Goal: Task Accomplishment & Management: Manage account settings

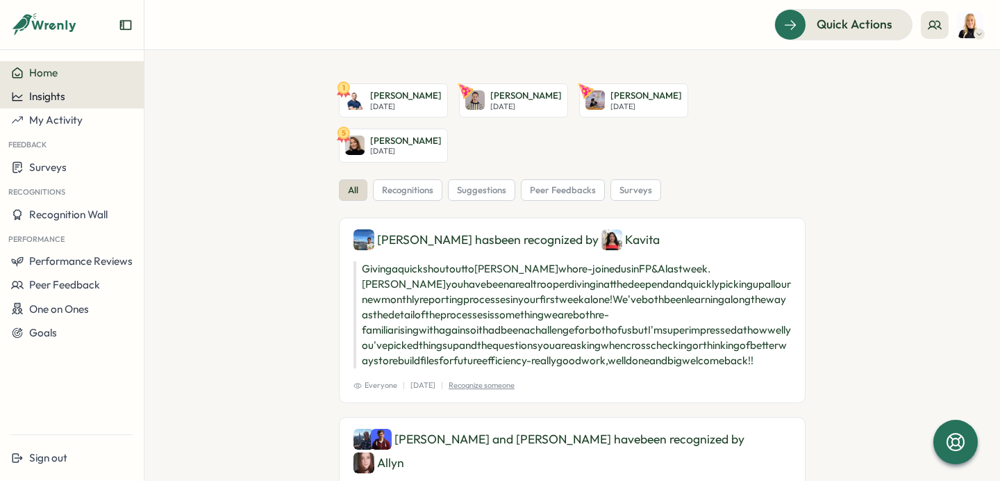
click at [85, 98] on div "Insights" at bounding box center [72, 96] width 122 height 13
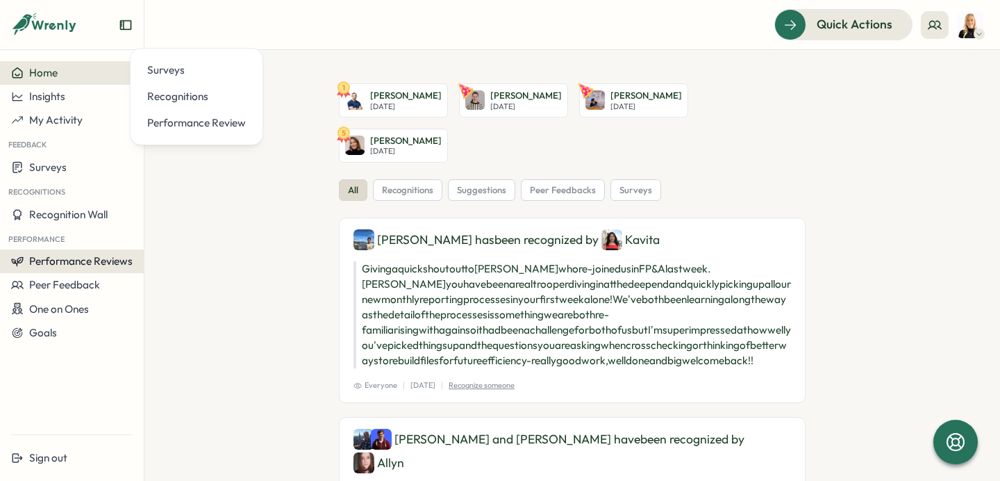
click at [82, 266] on span "Performance Reviews" at bounding box center [81, 260] width 104 height 13
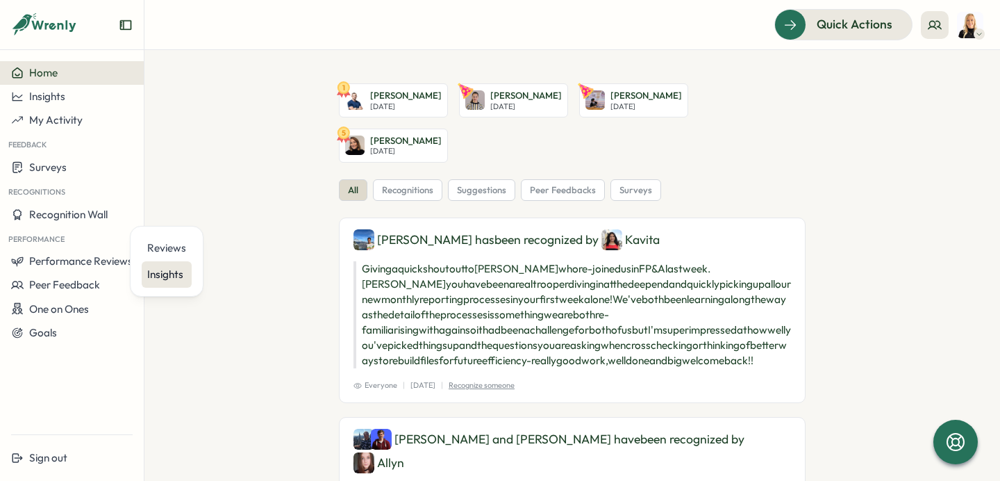
click at [160, 282] on div "Insights" at bounding box center [167, 274] width 50 height 26
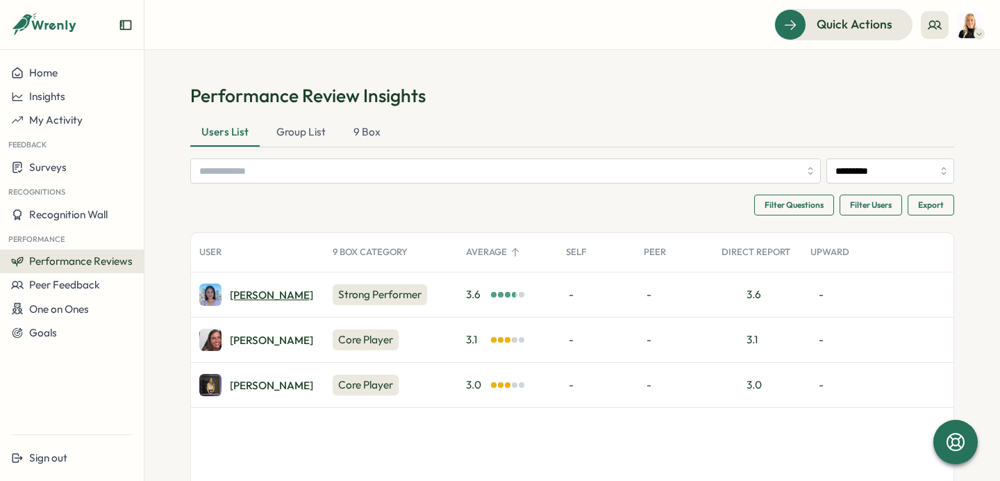
click at [255, 293] on div "[PERSON_NAME]" at bounding box center [271, 295] width 83 height 10
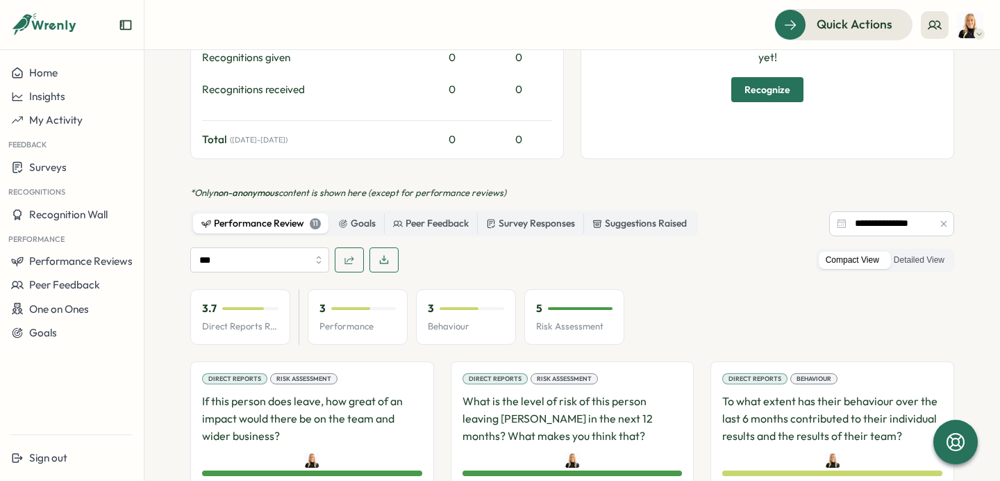
scroll to position [709, 0]
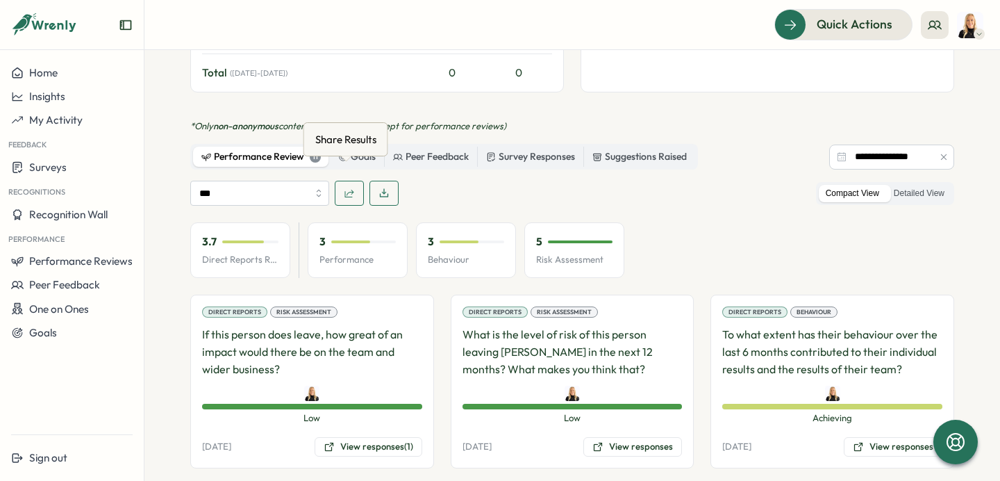
click at [349, 188] on icon "button" at bounding box center [349, 193] width 11 height 11
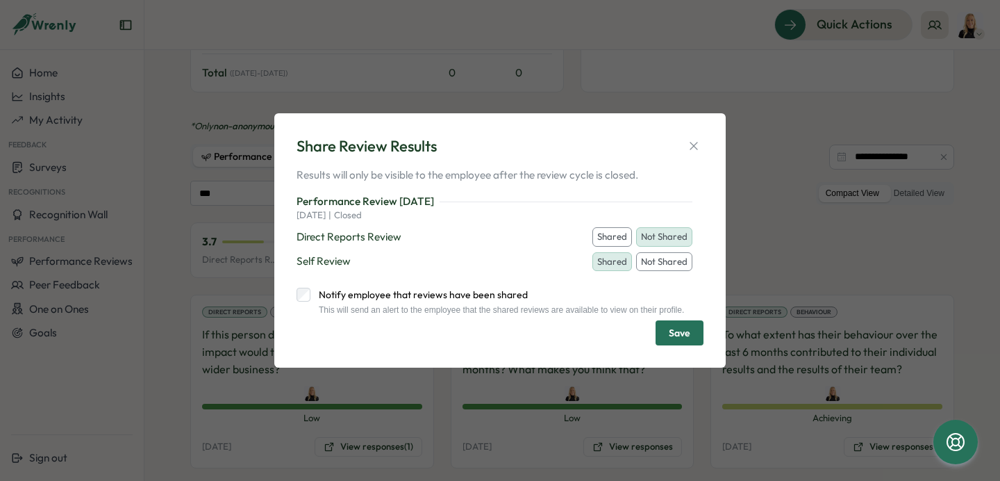
click at [606, 233] on button "Shared" at bounding box center [613, 236] width 40 height 19
click at [684, 338] on span "Save" at bounding box center [680, 333] width 22 height 24
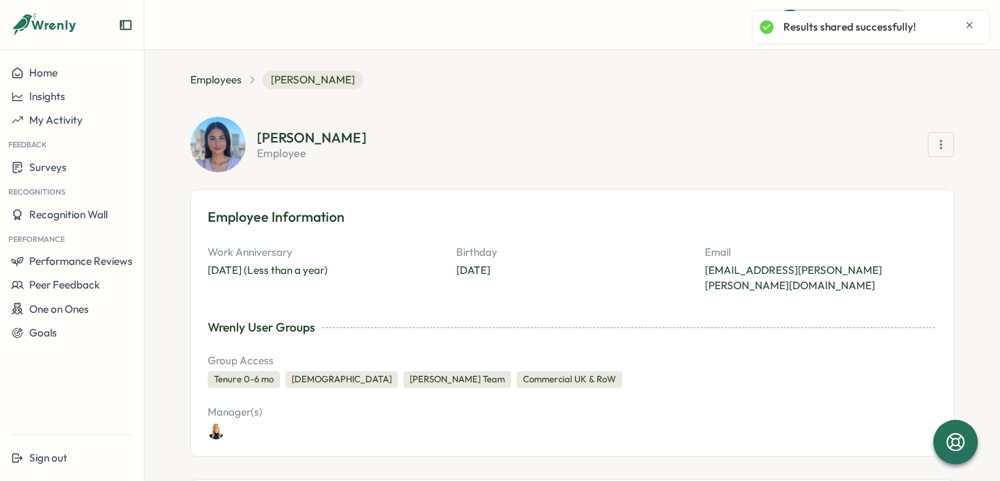
scroll to position [0, 0]
